Goal: Find specific page/section: Find specific page/section

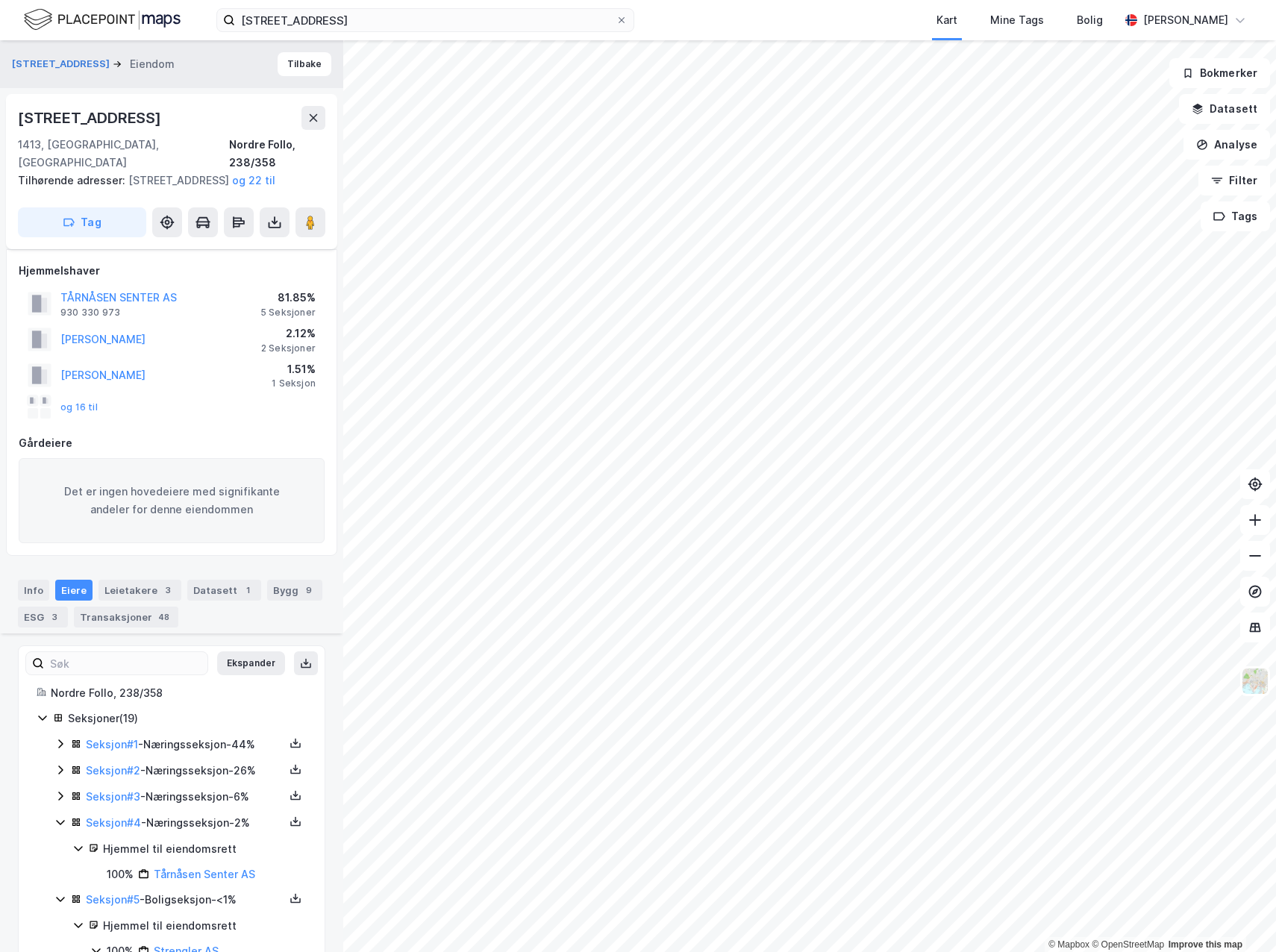
scroll to position [488, 0]
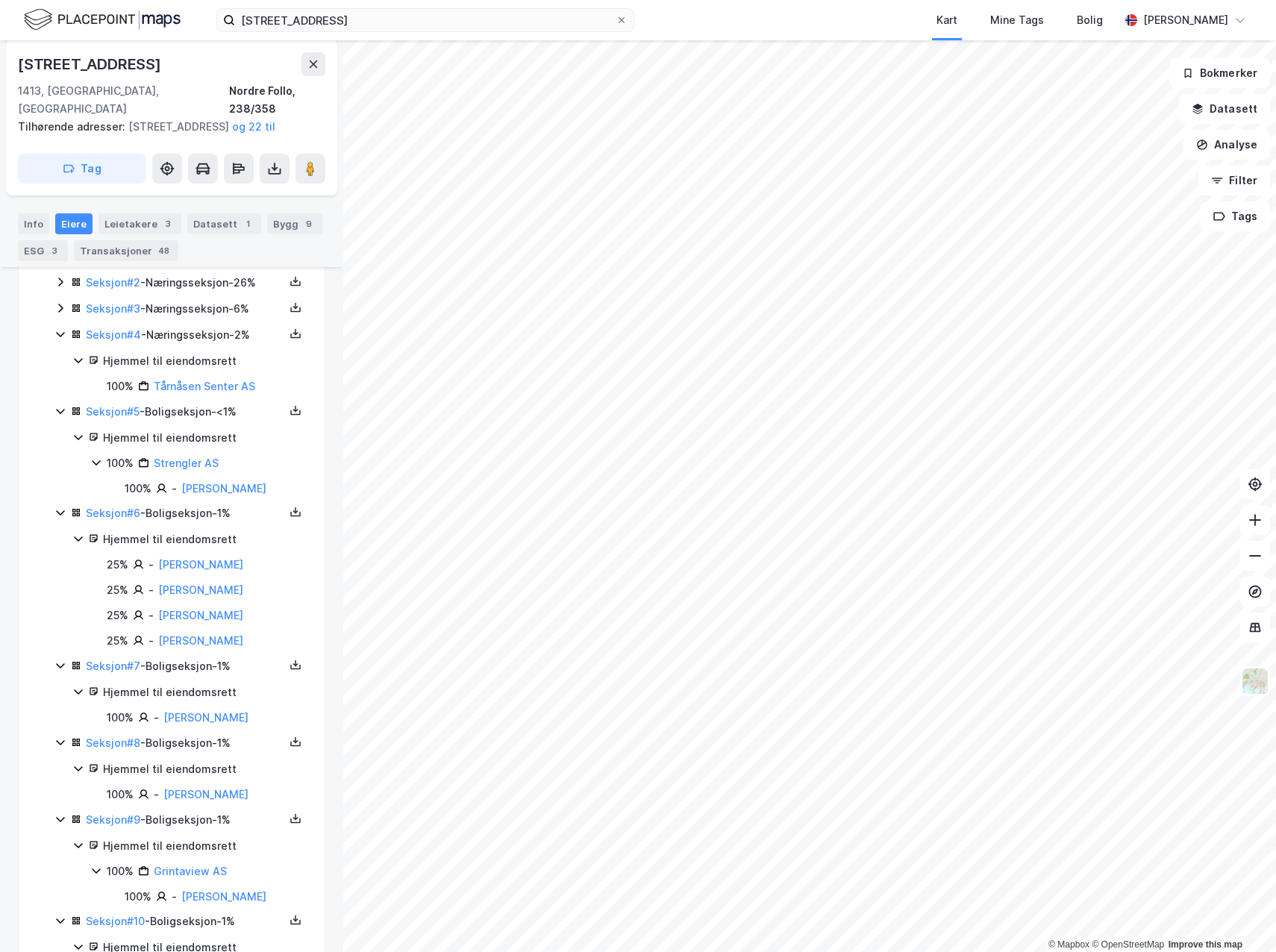
click at [63, 516] on icon at bounding box center [60, 513] width 12 height 12
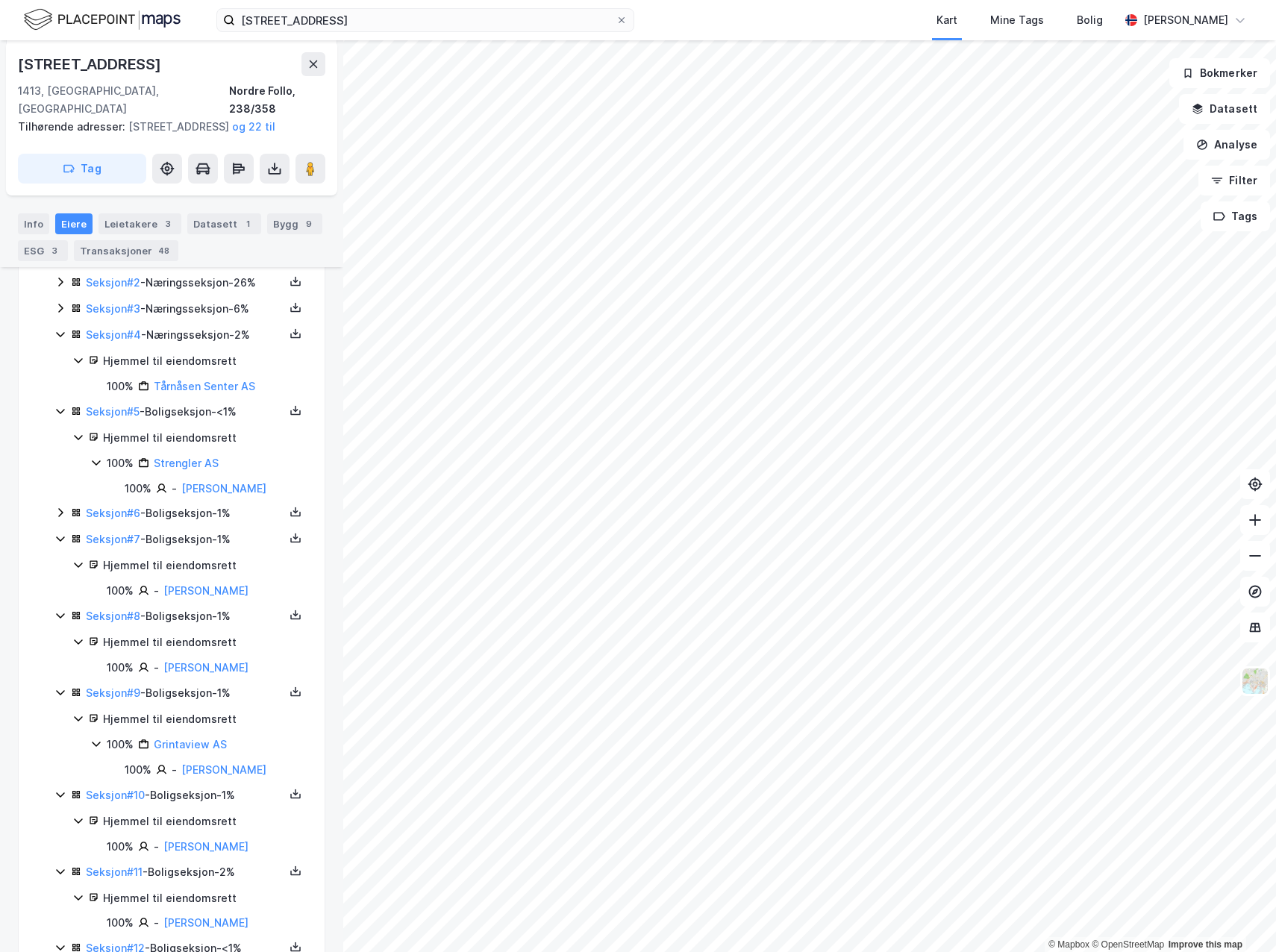
click at [63, 413] on icon at bounding box center [60, 411] width 12 height 12
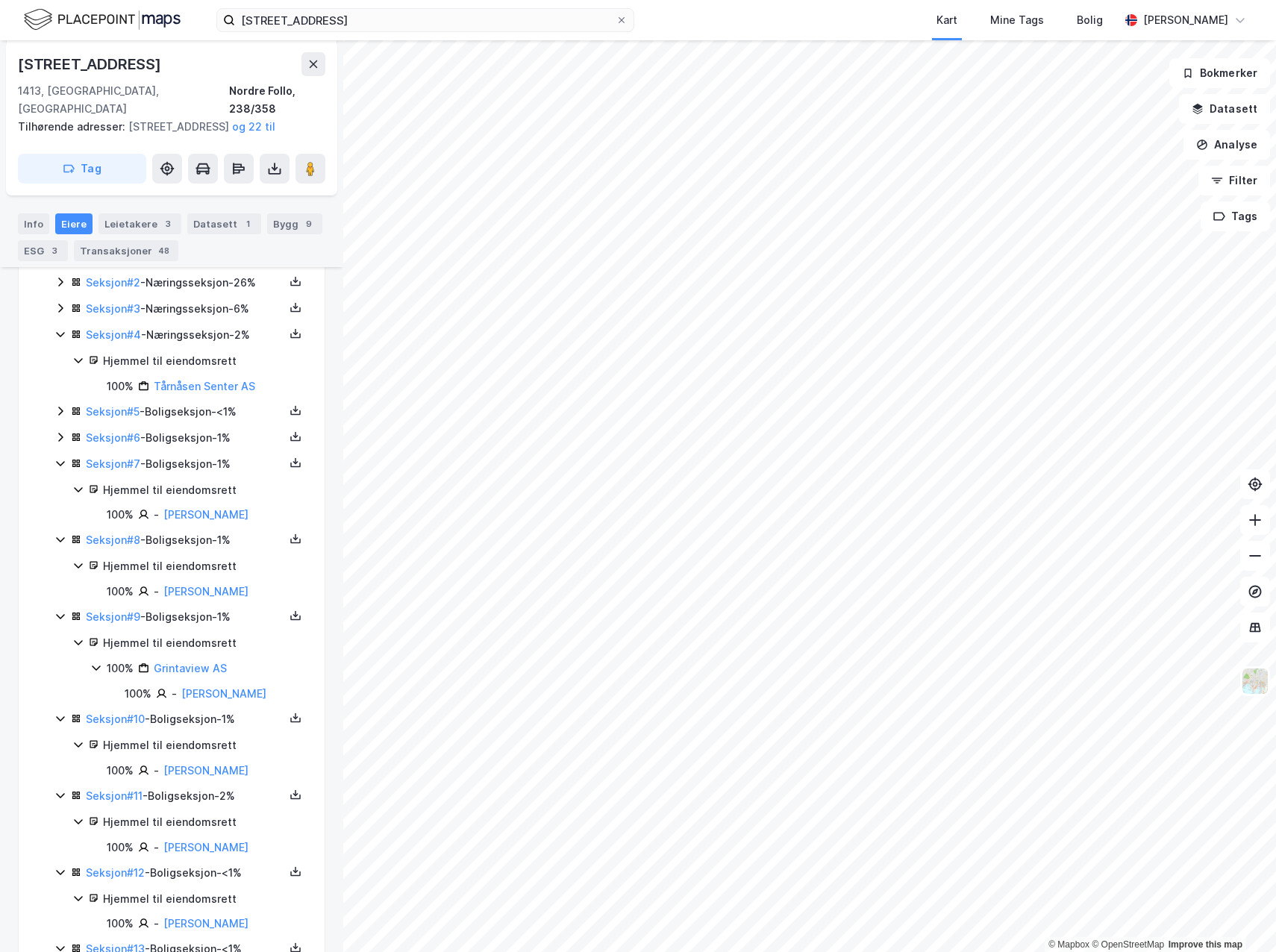
click at [57, 336] on icon at bounding box center [60, 334] width 12 height 12
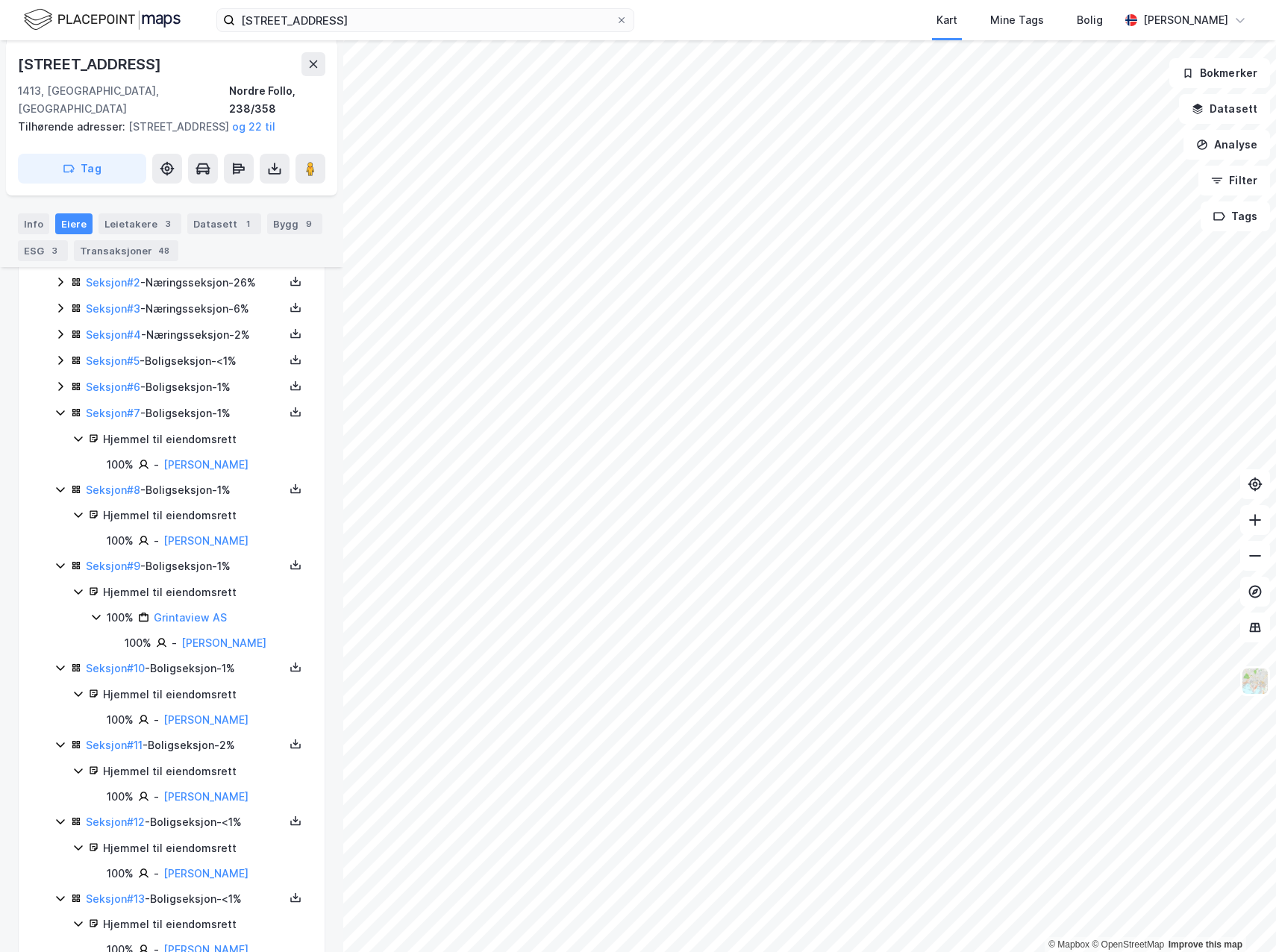
click at [59, 417] on icon at bounding box center [60, 413] width 12 height 12
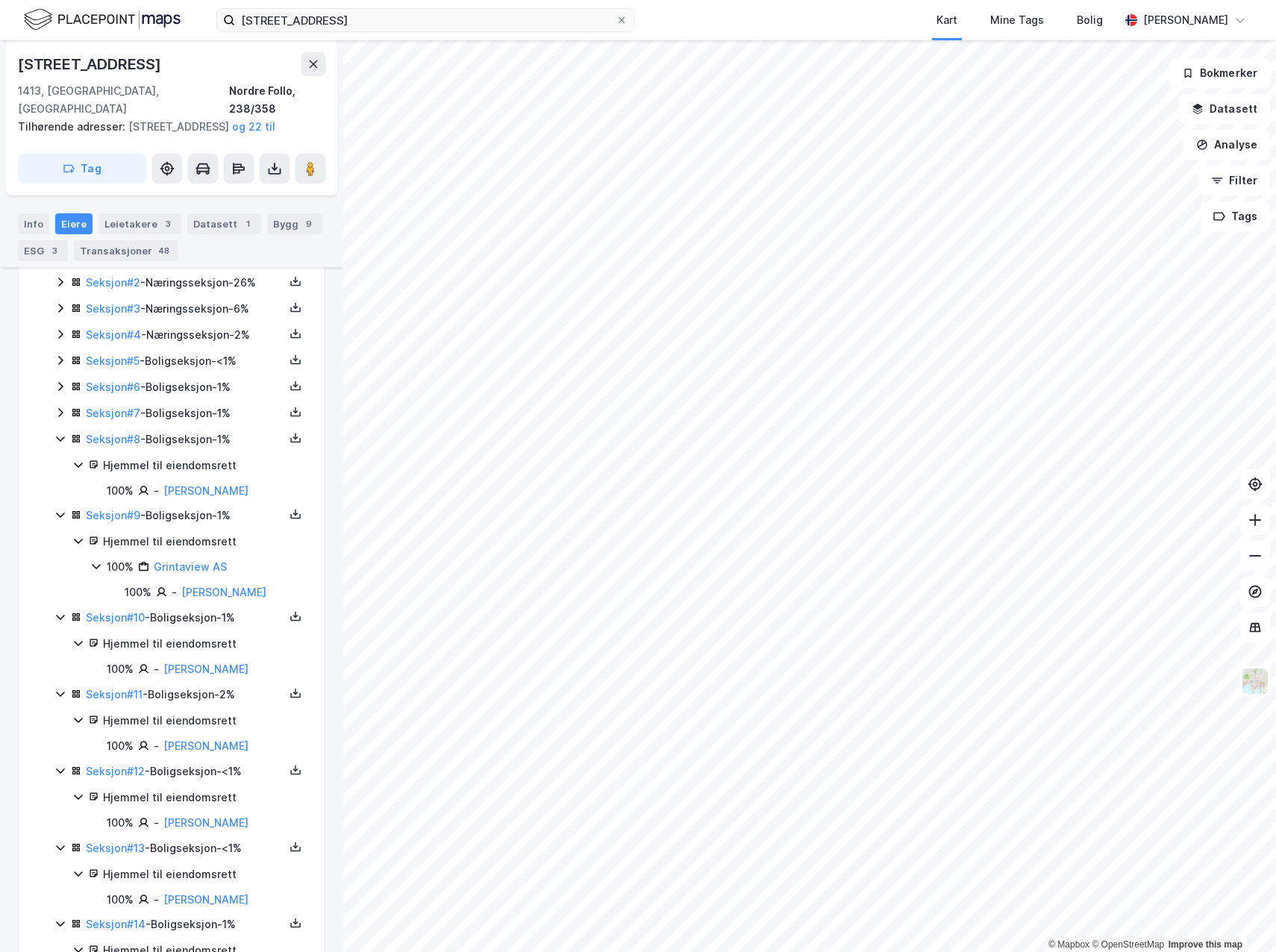
click at [59, 440] on icon at bounding box center [60, 439] width 12 height 12
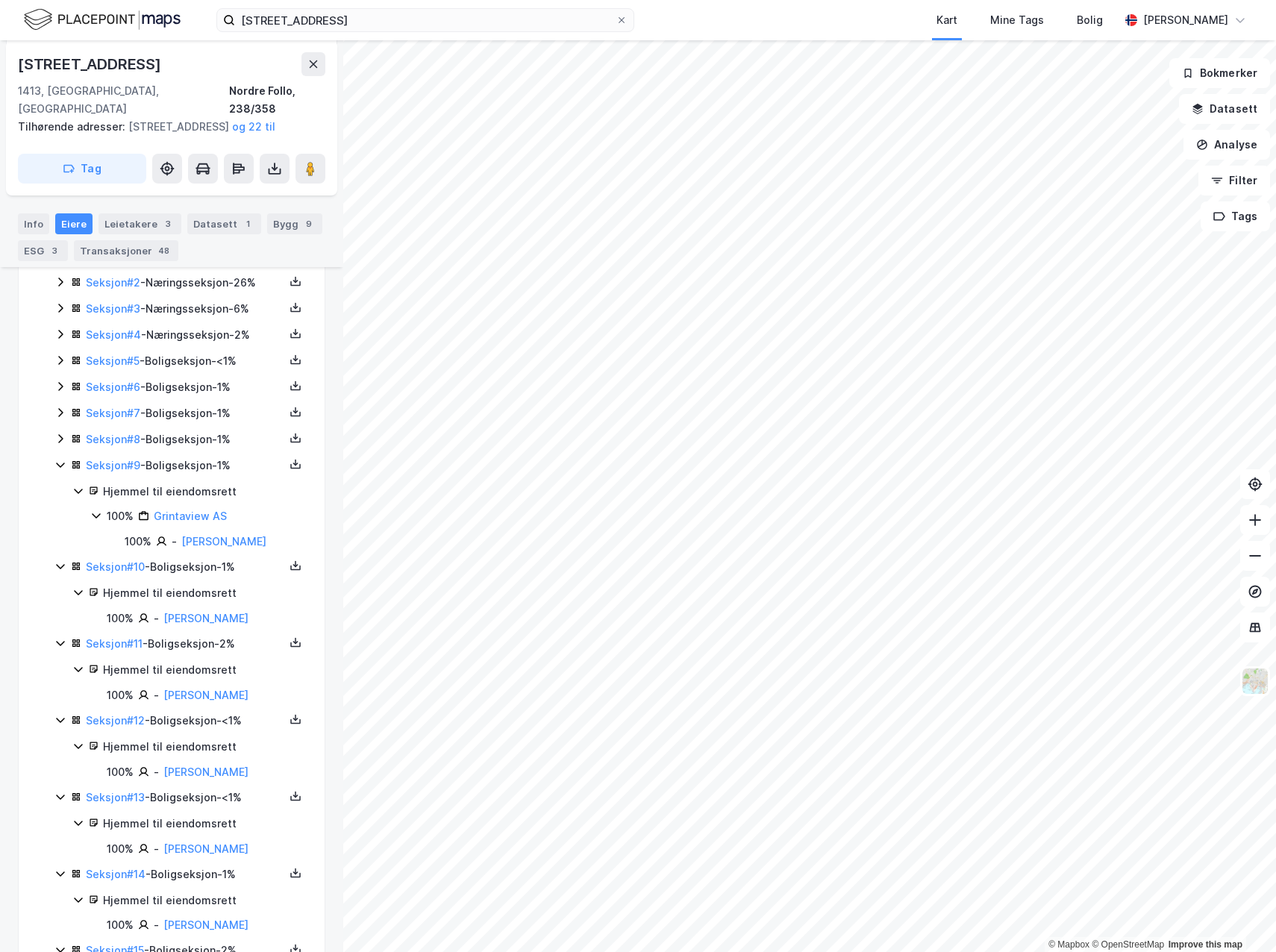
click at [62, 466] on icon at bounding box center [60, 465] width 12 height 12
click at [64, 490] on icon at bounding box center [60, 491] width 12 height 12
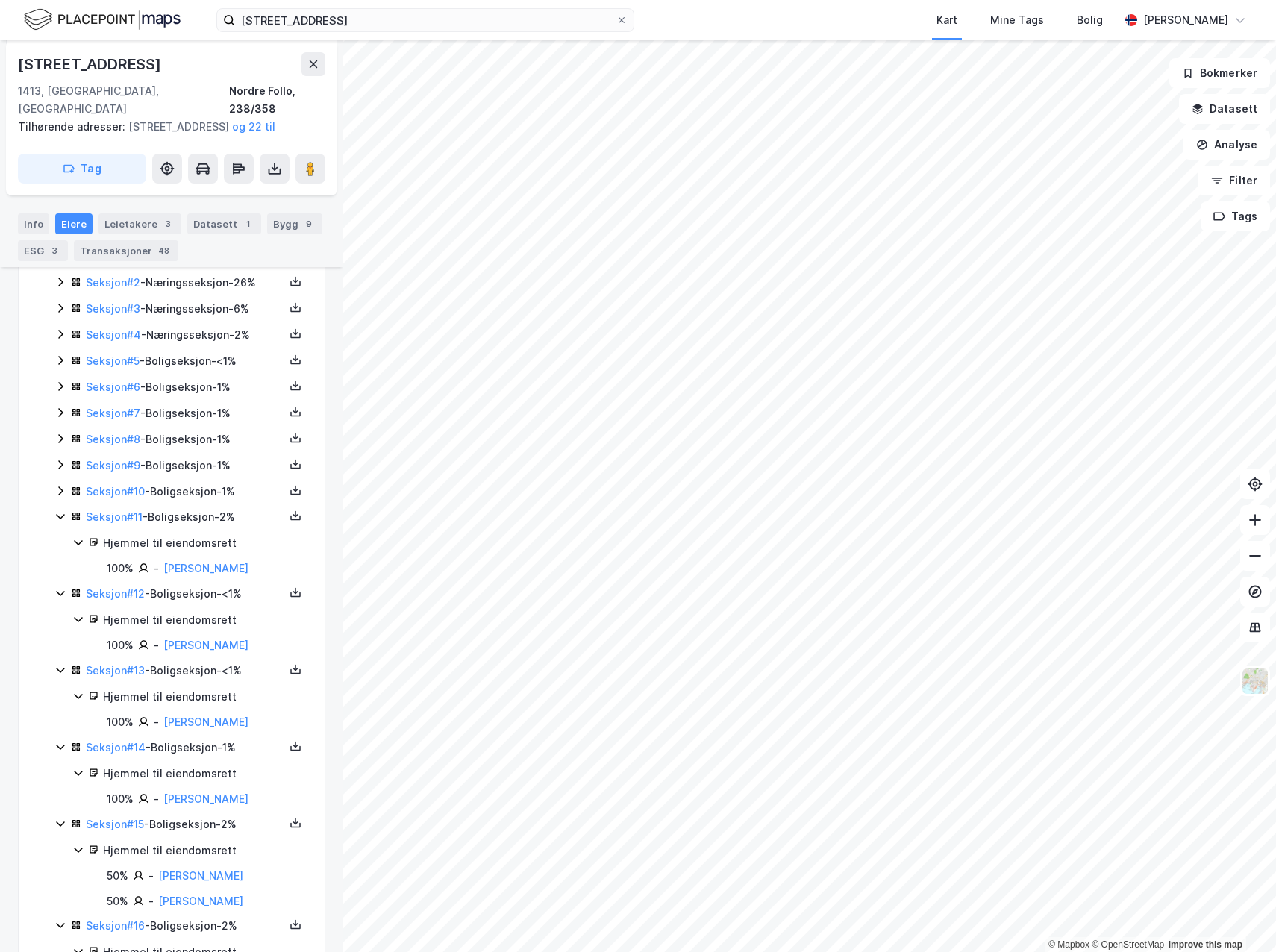
click at [60, 516] on icon at bounding box center [60, 516] width 12 height 12
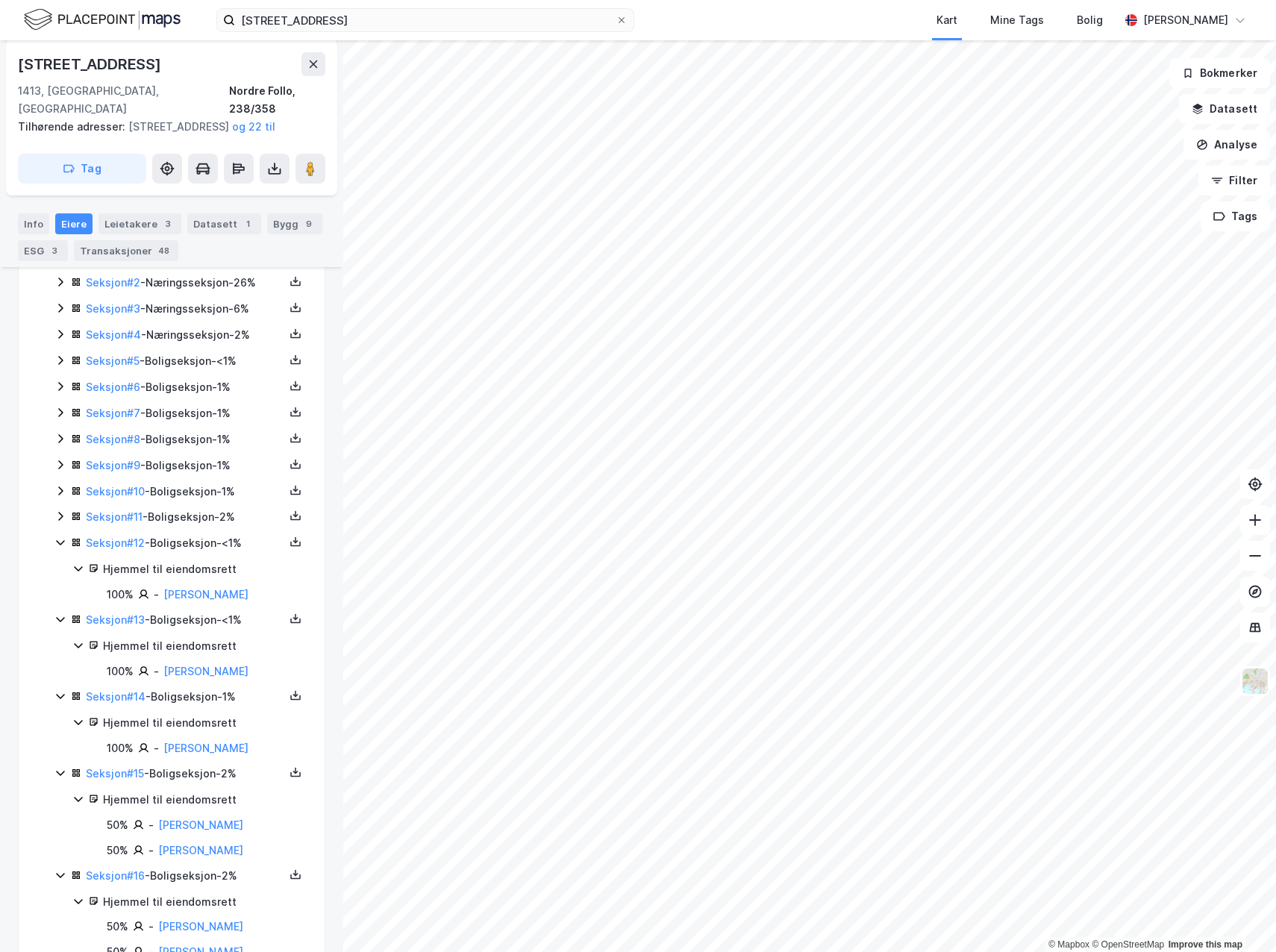
click at [64, 539] on icon at bounding box center [60, 542] width 12 height 12
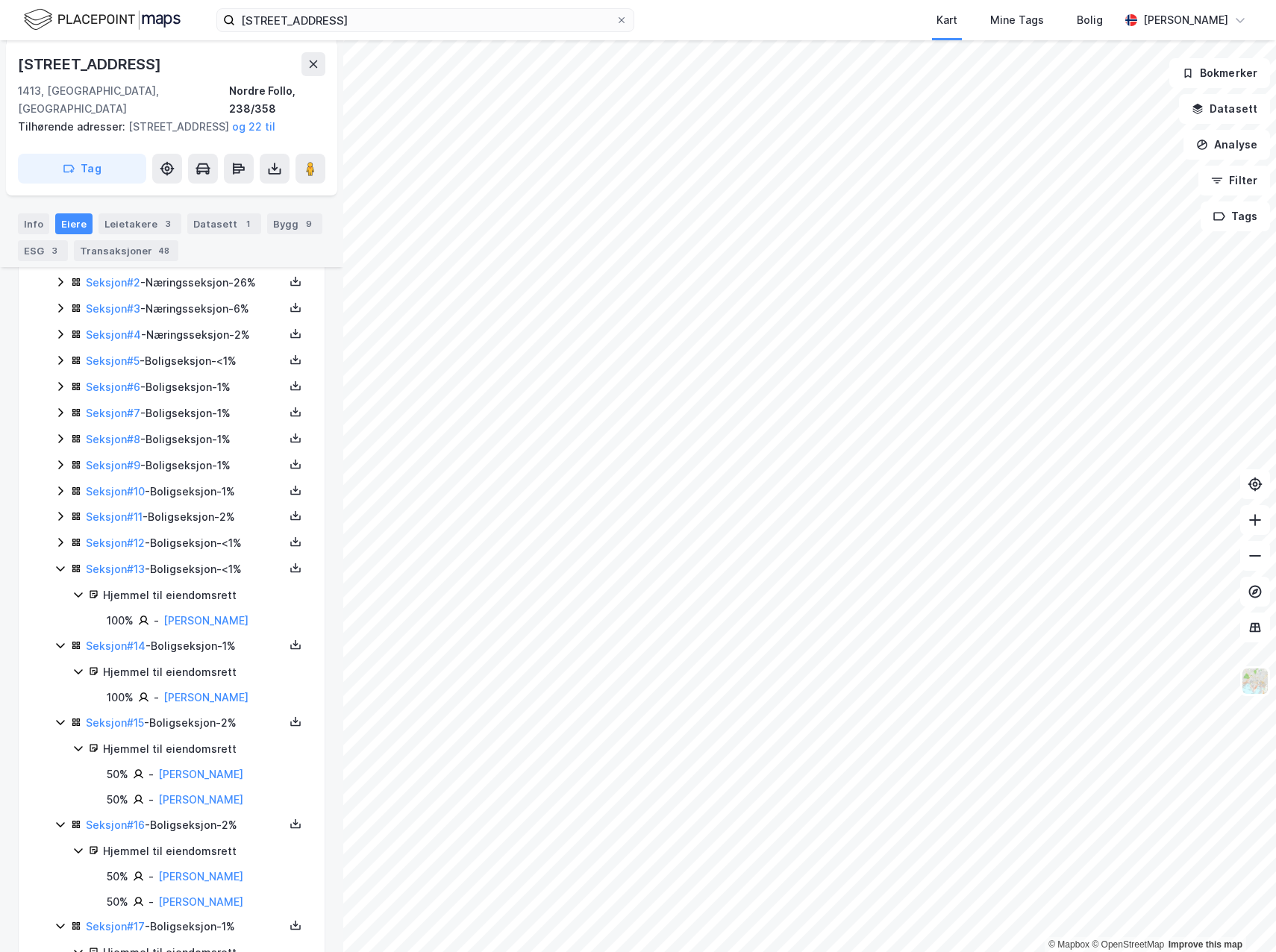
click at [64, 568] on icon at bounding box center [60, 569] width 8 height 5
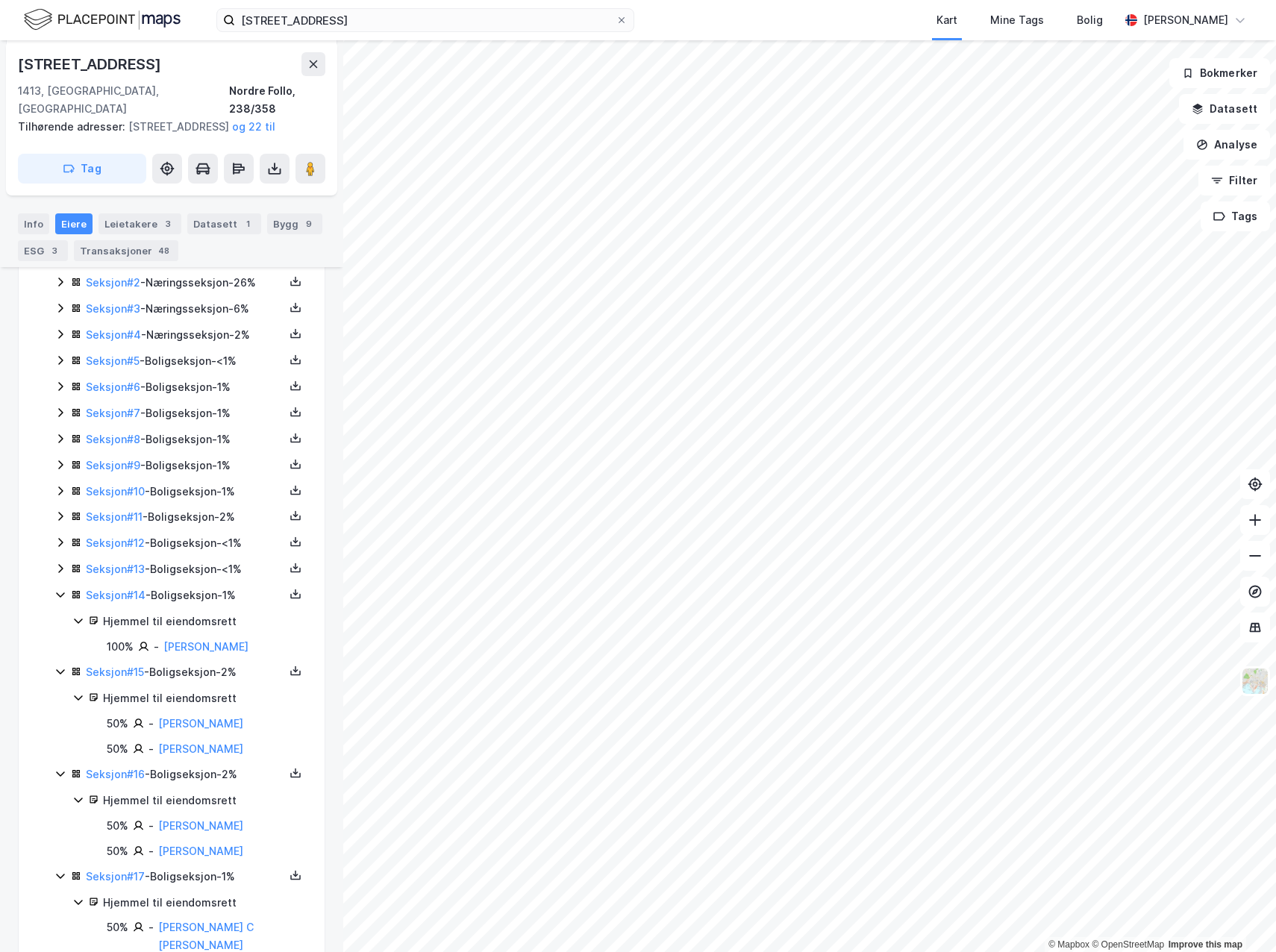
click at [62, 594] on icon at bounding box center [60, 595] width 12 height 12
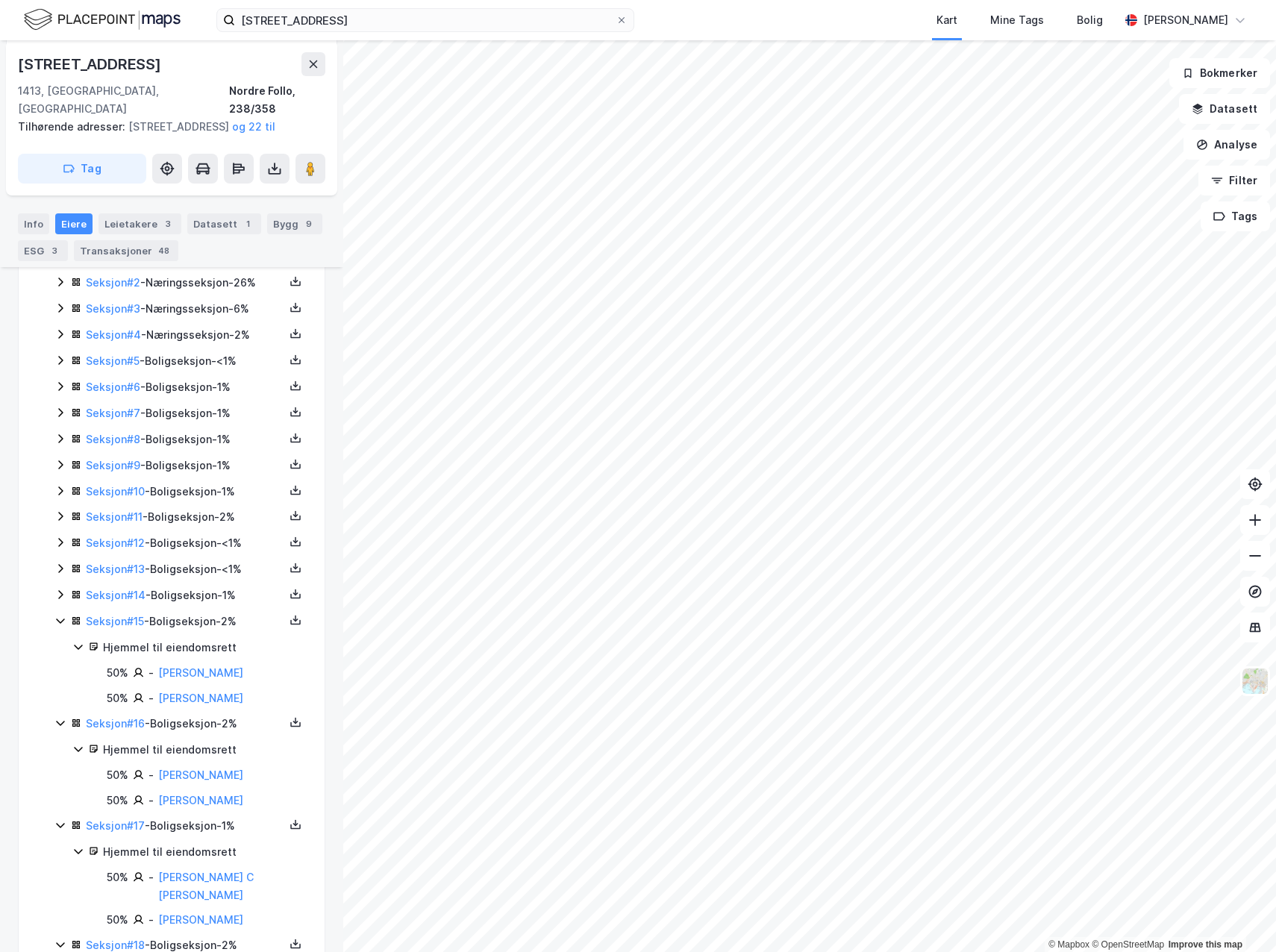
click at [64, 621] on icon at bounding box center [60, 621] width 12 height 12
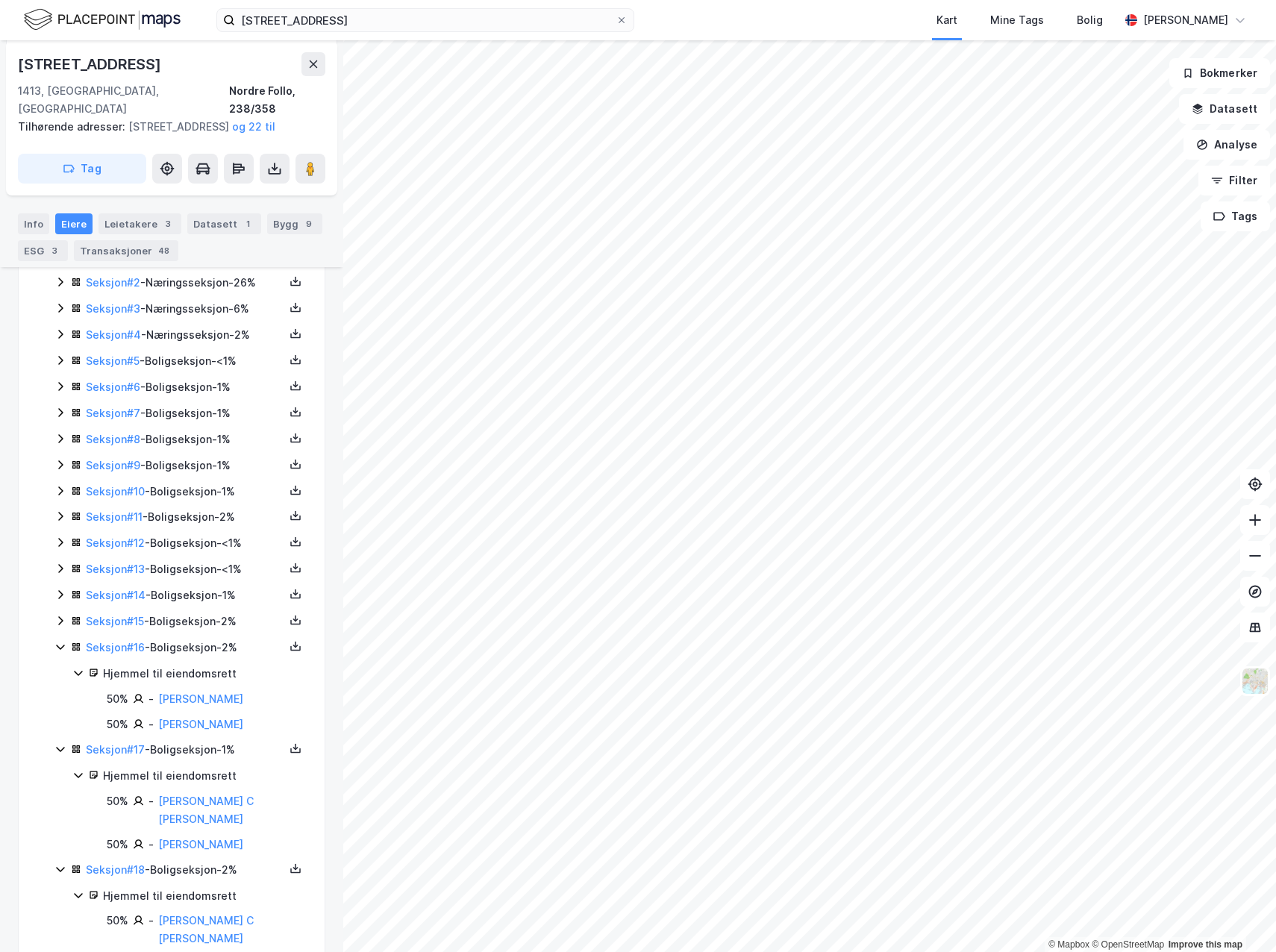
click at [62, 646] on icon at bounding box center [60, 647] width 12 height 12
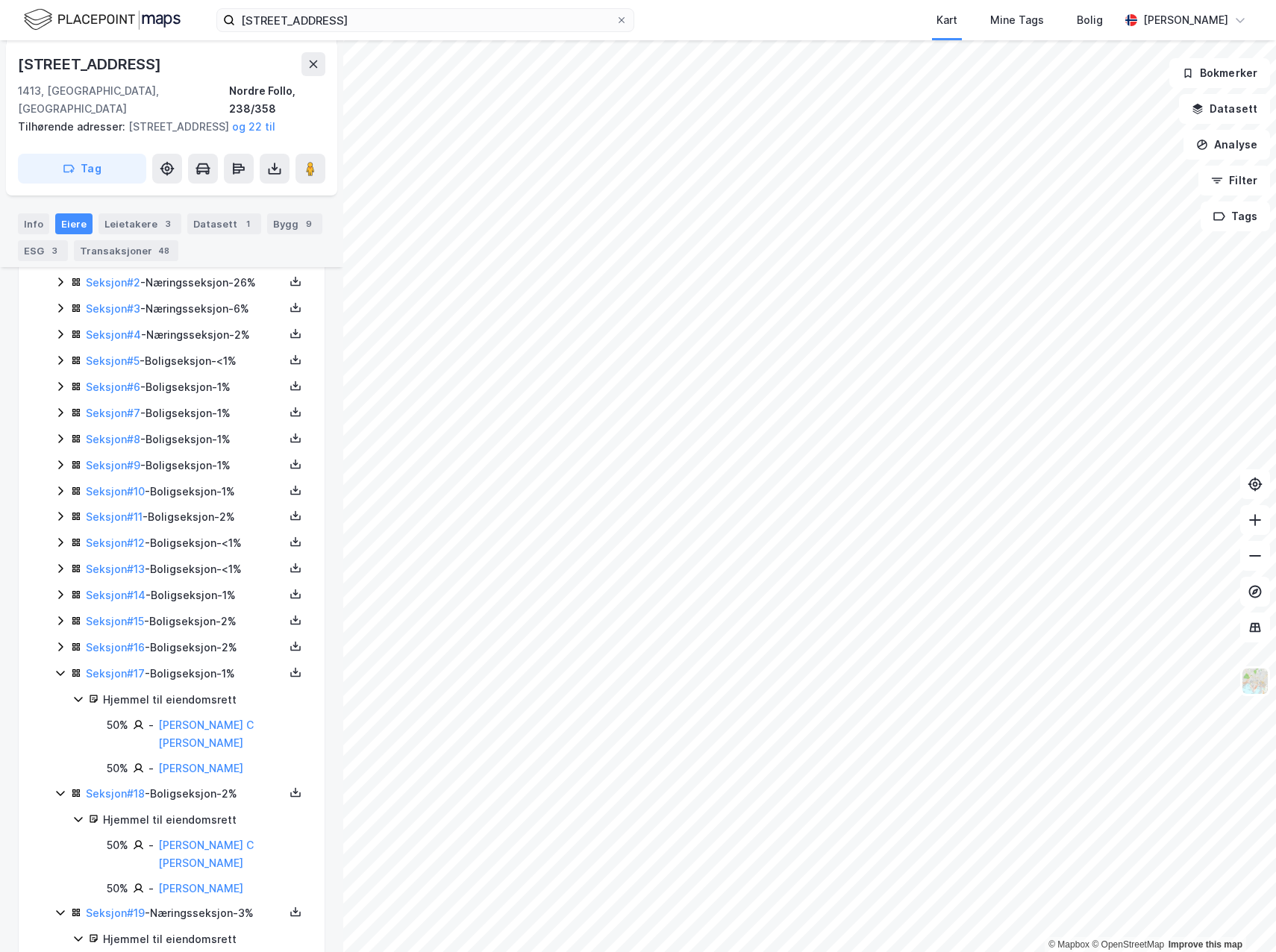
click at [62, 671] on icon at bounding box center [60, 673] width 12 height 12
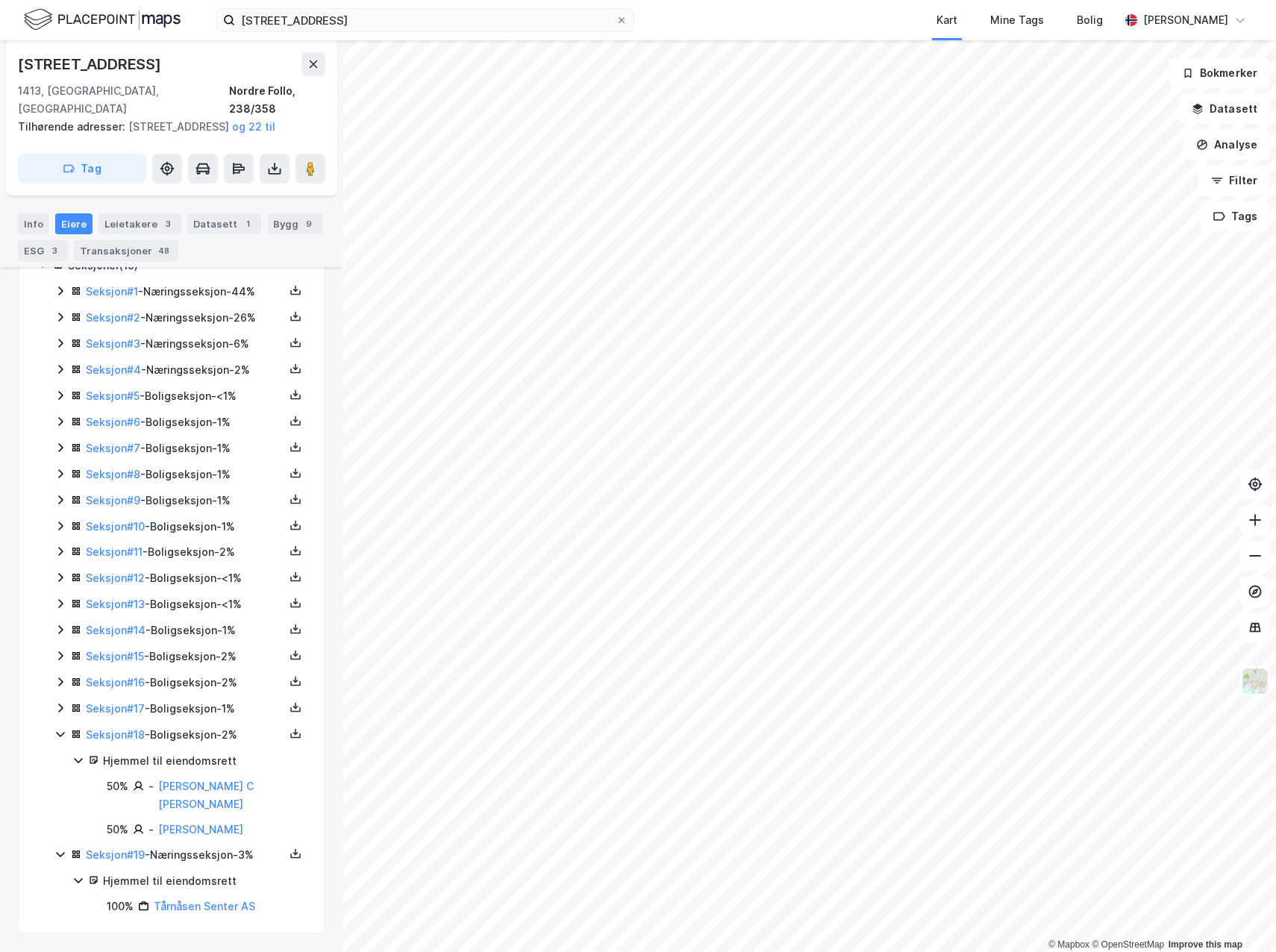
scroll to position [435, 0]
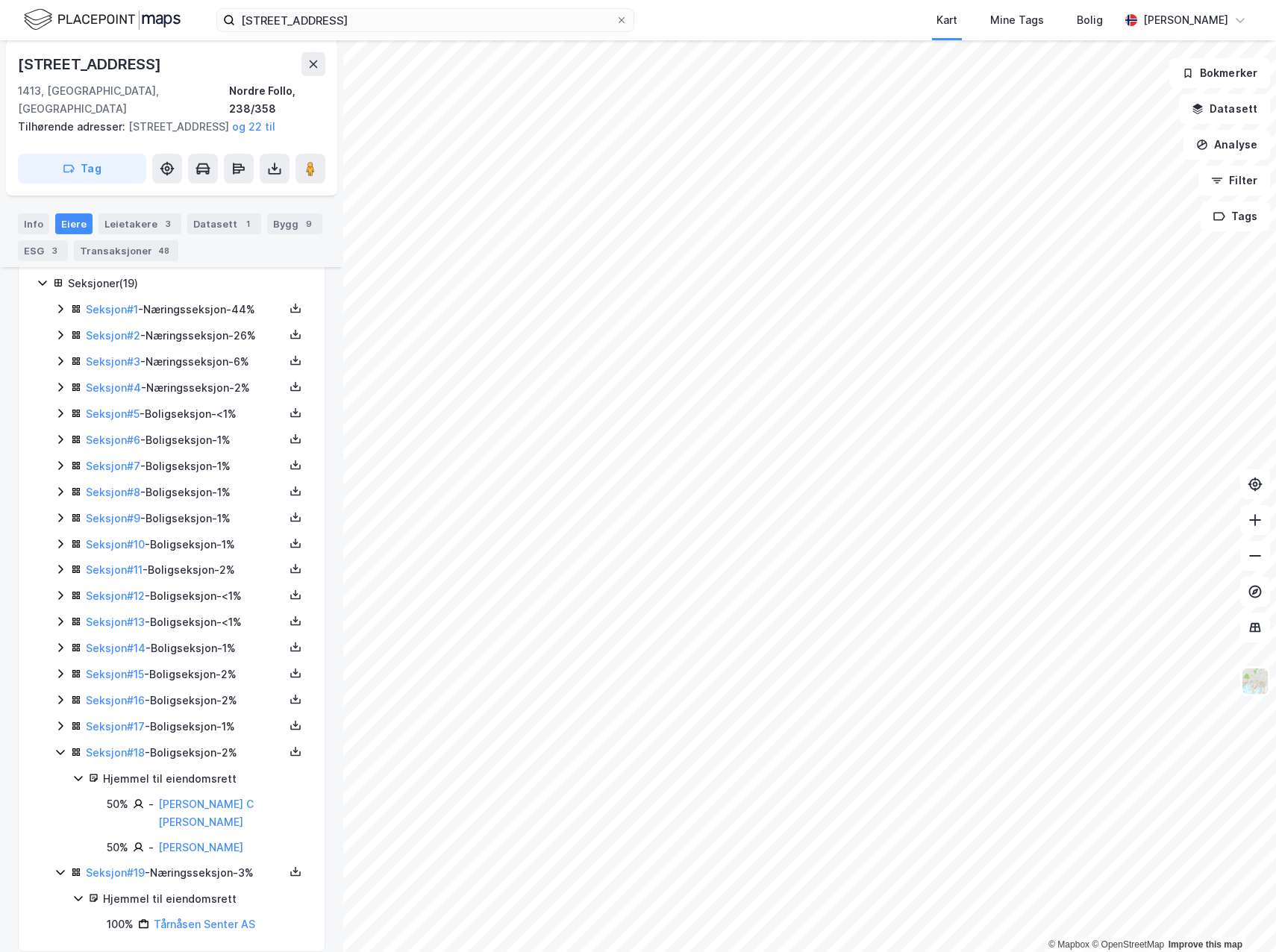
click at [60, 748] on icon at bounding box center [60, 752] width 12 height 12
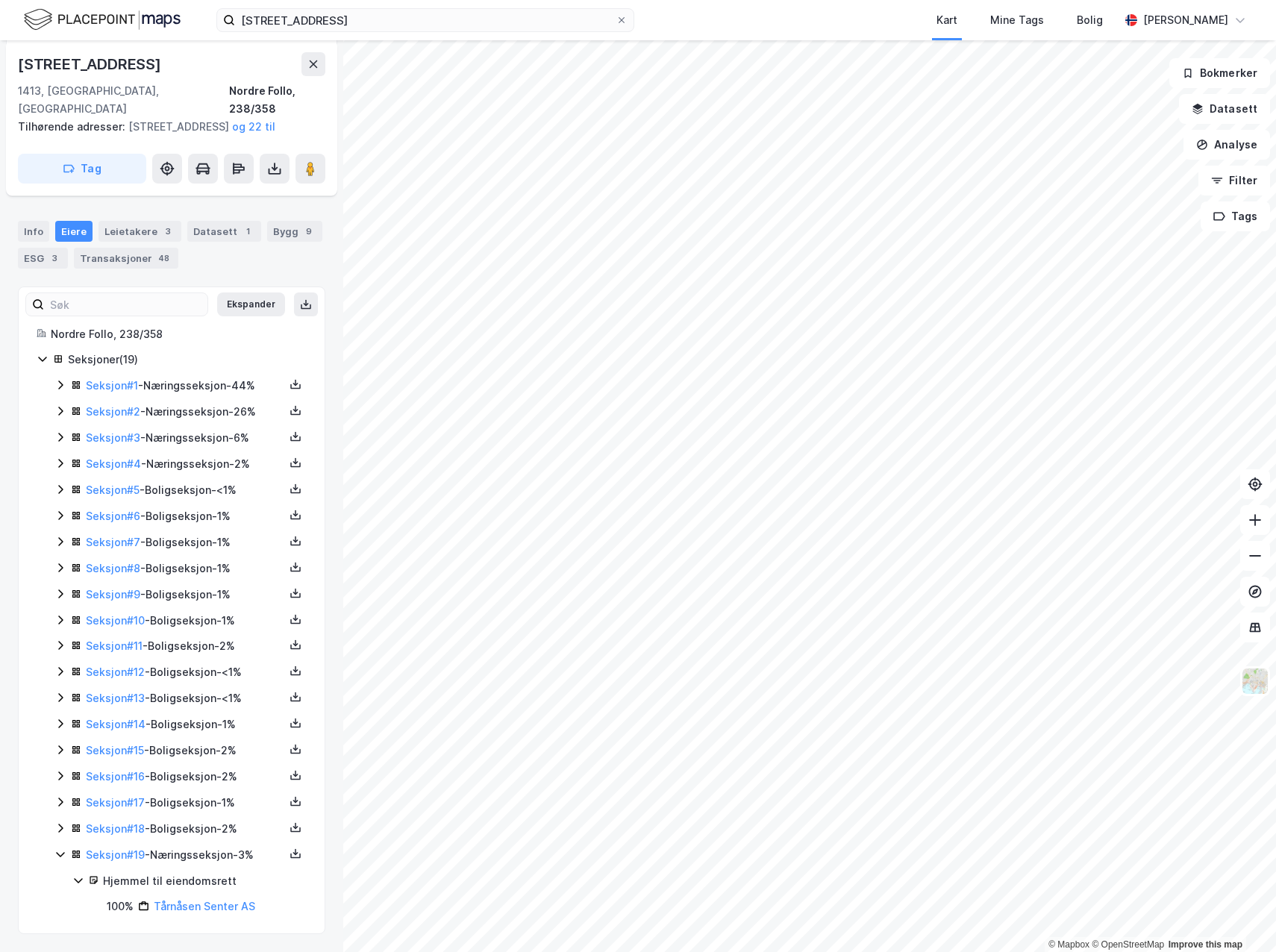
click at [62, 857] on icon at bounding box center [60, 854] width 12 height 12
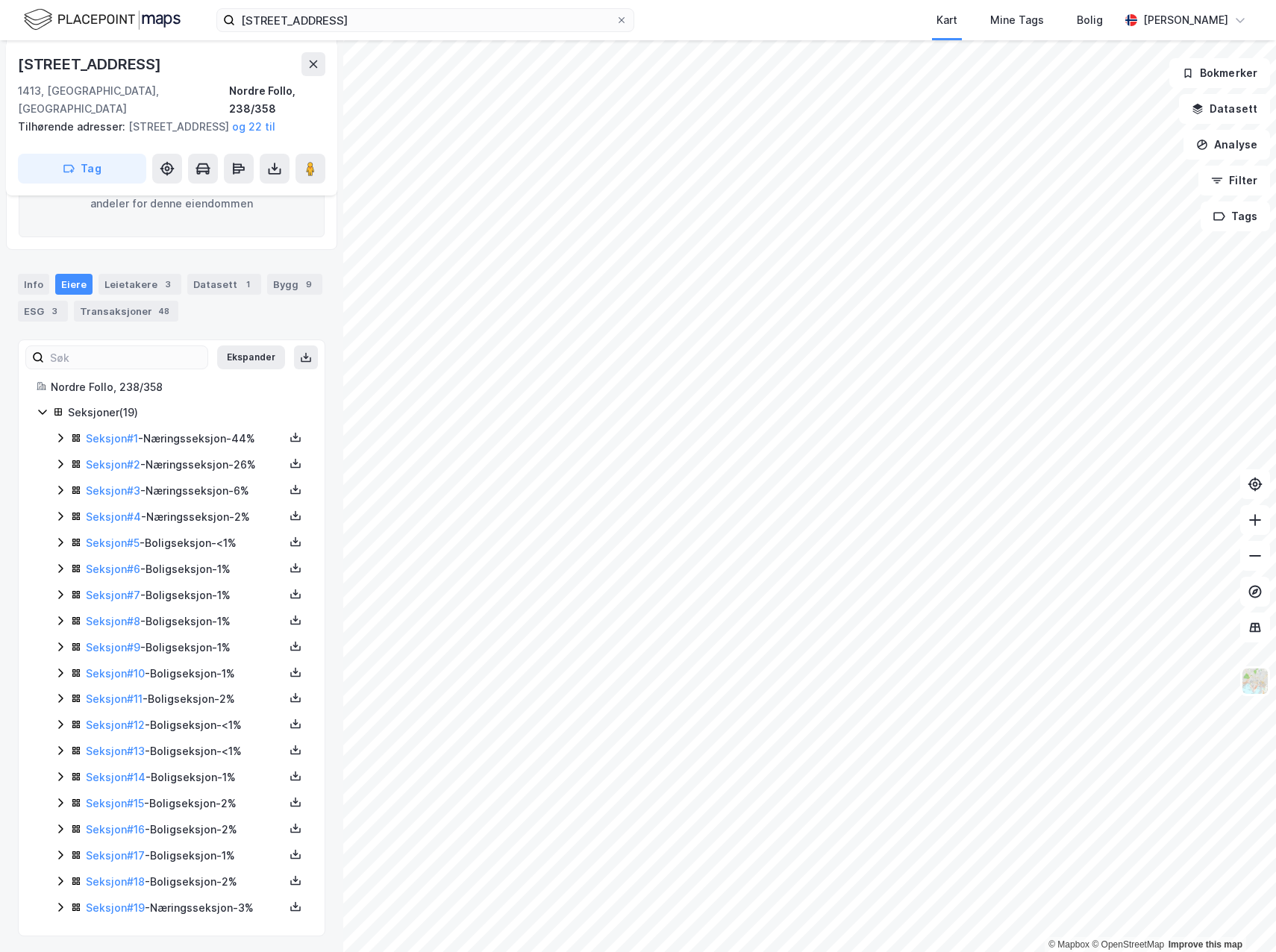
scroll to position [308, 0]
click at [61, 538] on icon at bounding box center [60, 540] width 5 height 9
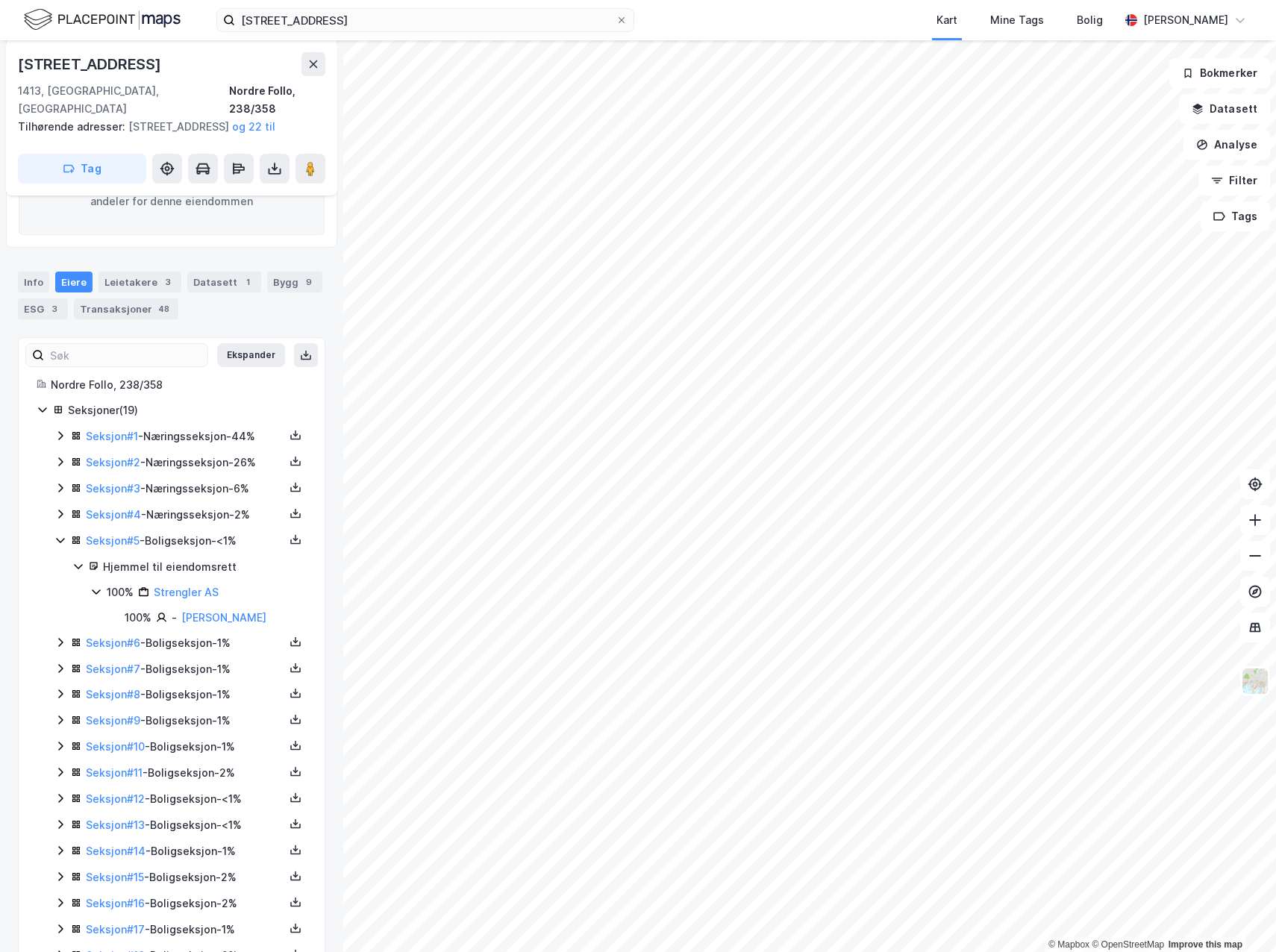
click at [61, 538] on icon at bounding box center [60, 540] width 12 height 12
